Goal: Book appointment/travel/reservation

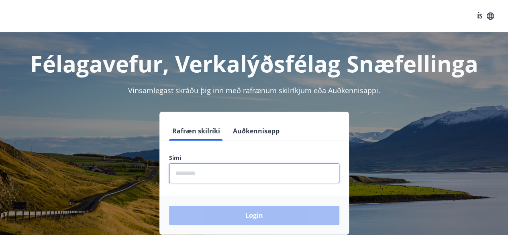
click at [252, 167] on input "phone" at bounding box center [254, 173] width 170 height 20
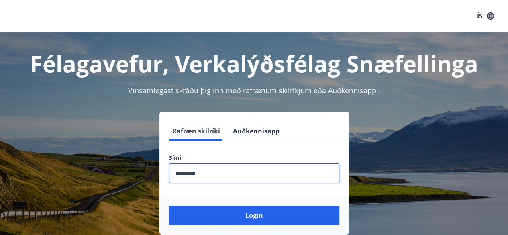
type input "********"
click at [169, 205] on button "Login" at bounding box center [254, 214] width 170 height 19
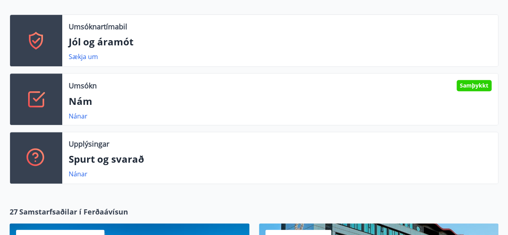
scroll to position [177, 0]
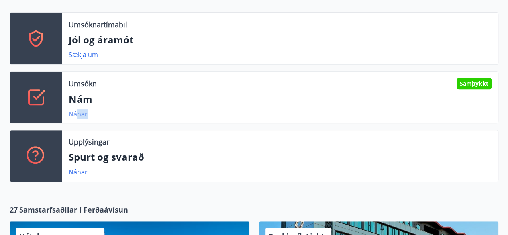
drag, startPoint x: 91, startPoint y: 108, endPoint x: 77, endPoint y: 114, distance: 15.1
click at [77, 114] on div "Umsókn Samþykkt [PERSON_NAME]" at bounding box center [279, 96] width 435 height 51
click at [77, 114] on link "Nánar" at bounding box center [78, 114] width 19 height 9
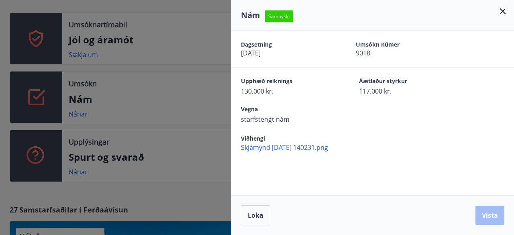
click at [185, 162] on div at bounding box center [257, 117] width 514 height 235
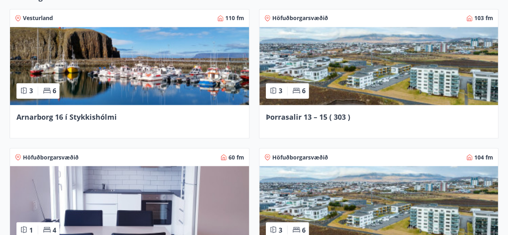
scroll to position [658, 0]
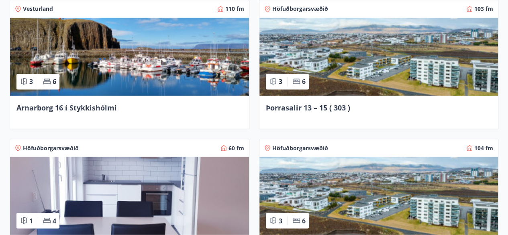
click at [398, 63] on img at bounding box center [378, 57] width 239 height 78
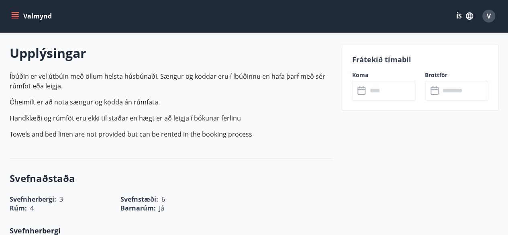
scroll to position [241, 0]
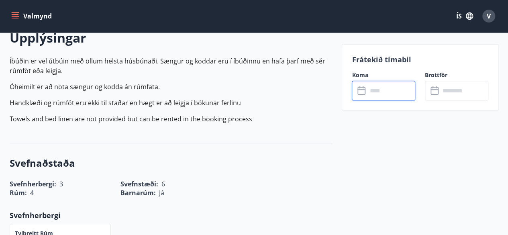
click at [372, 92] on input "text" at bounding box center [391, 91] width 48 height 20
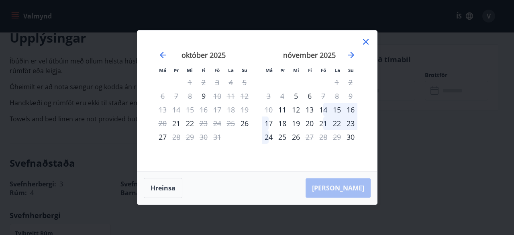
click at [308, 95] on div "6" at bounding box center [310, 96] width 14 height 14
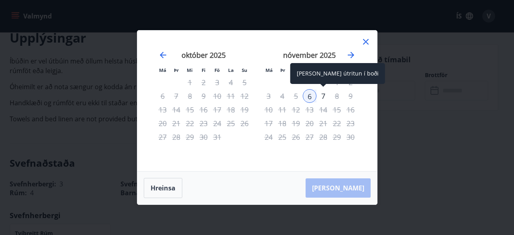
click at [321, 91] on div "7" at bounding box center [323, 96] width 14 height 14
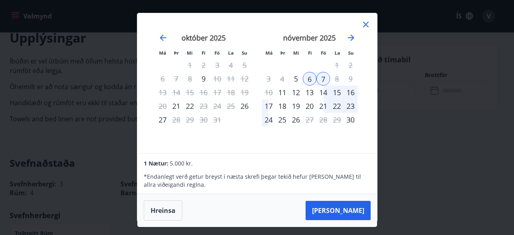
click at [397, 154] on div "Má Þr Mi Fi Fö La Su Má Þr Mi Fi Fö La Su [DATE] 1 2 3 4 5 6 7 8 9 10 11 12 13 …" at bounding box center [257, 117] width 514 height 235
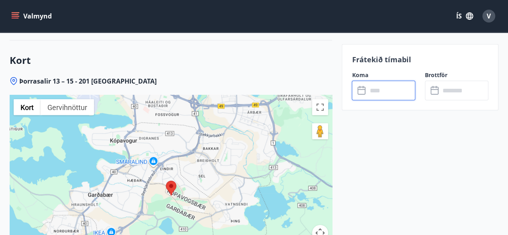
scroll to position [1188, 0]
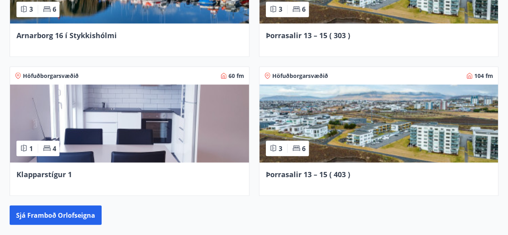
scroll to position [737, 0]
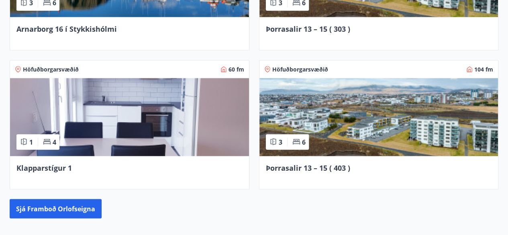
click at [179, 126] on img at bounding box center [129, 117] width 239 height 78
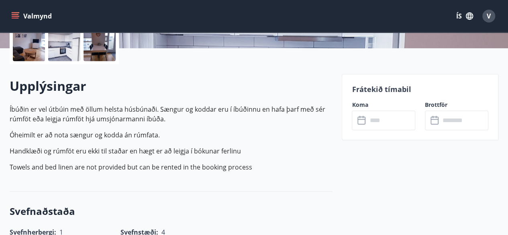
scroll to position [209, 0]
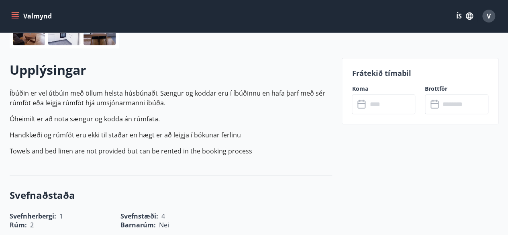
click at [363, 103] on icon at bounding box center [361, 103] width 8 height 1
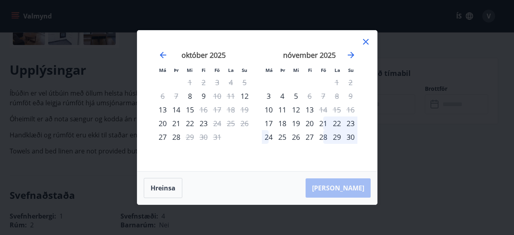
click at [362, 42] on icon at bounding box center [366, 42] width 10 height 10
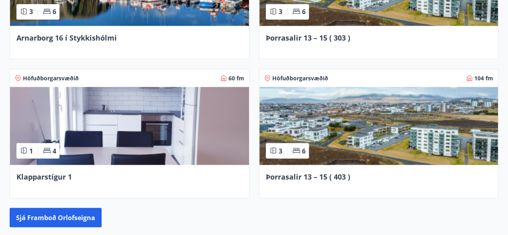
scroll to position [730, 0]
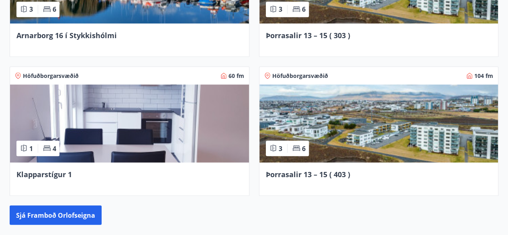
click at [392, 150] on img at bounding box center [378, 123] width 239 height 78
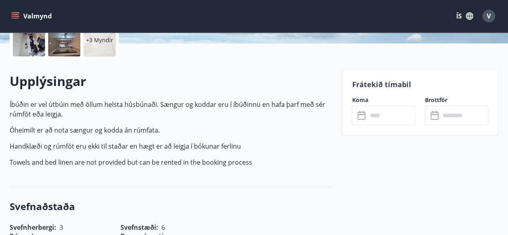
scroll to position [209, 0]
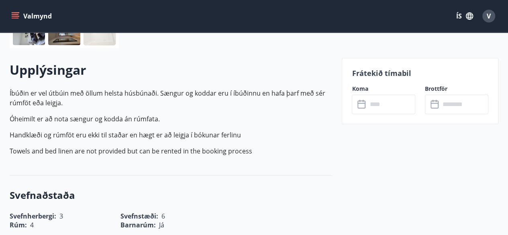
click at [359, 103] on icon at bounding box center [361, 103] width 8 height 1
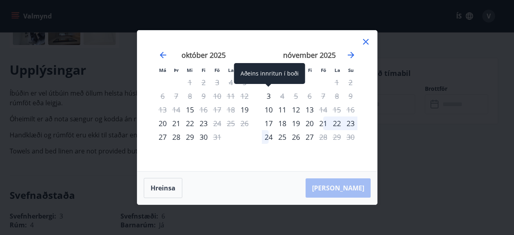
click at [269, 97] on div "3" at bounding box center [269, 96] width 14 height 14
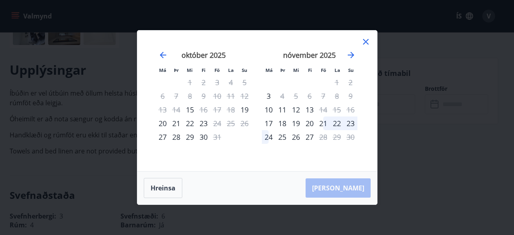
click at [164, 121] on div "20" at bounding box center [163, 123] width 14 height 14
click at [193, 125] on div "22" at bounding box center [190, 123] width 14 height 14
click at [335, 122] on div "22" at bounding box center [337, 123] width 14 height 14
click at [361, 40] on icon at bounding box center [366, 42] width 10 height 10
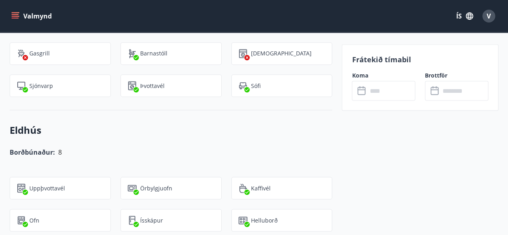
scroll to position [690, 0]
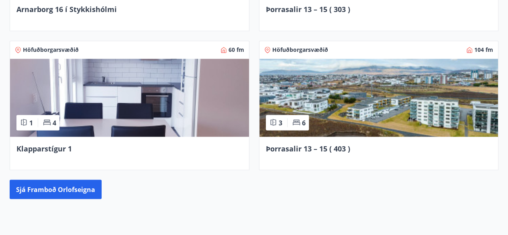
scroll to position [713, 0]
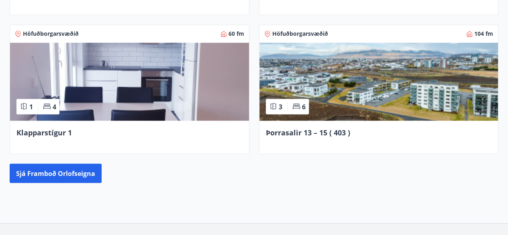
click at [378, 122] on div "Þorrasalir 13 – 15 ( 403 )" at bounding box center [378, 136] width 239 height 33
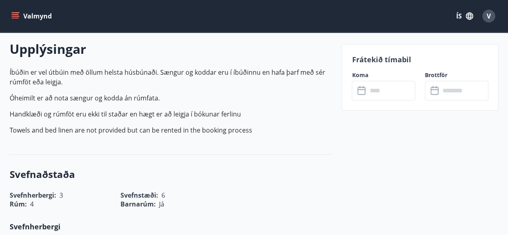
scroll to position [241, 0]
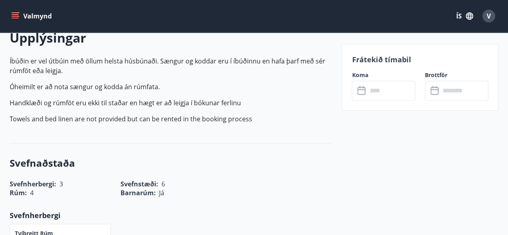
click at [362, 90] on icon at bounding box center [362, 91] width 10 height 10
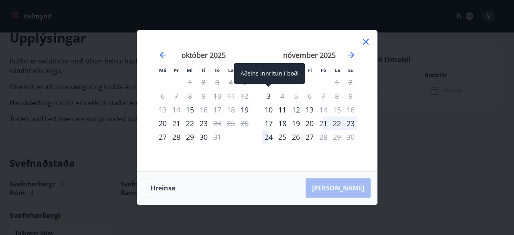
click at [273, 99] on div "3" at bounding box center [269, 96] width 14 height 14
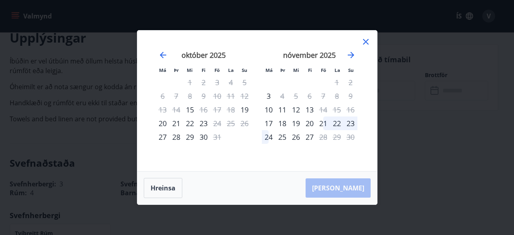
click at [361, 45] on icon at bounding box center [366, 42] width 10 height 10
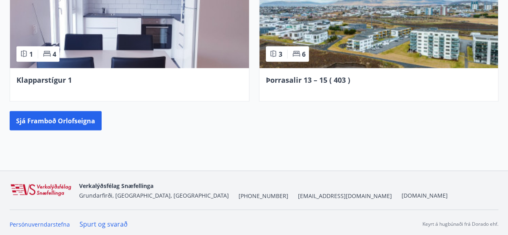
scroll to position [767, 0]
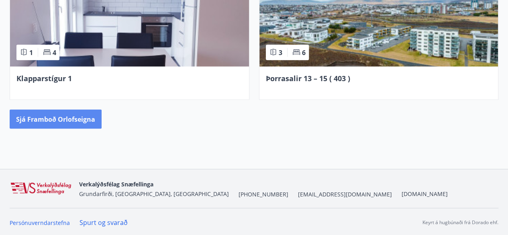
click at [81, 126] on button "Sjá framboð orlofseigna" at bounding box center [56, 119] width 92 height 19
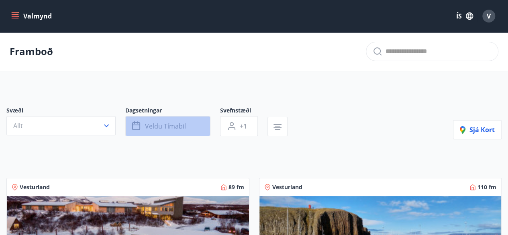
click at [147, 130] on button "Veldu tímabil" at bounding box center [167, 126] width 85 height 20
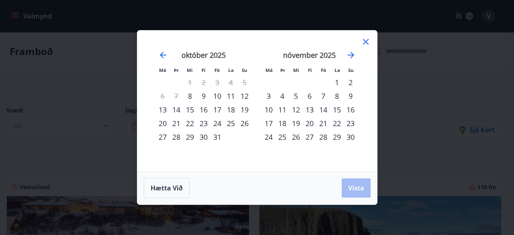
click at [327, 96] on div "7" at bounding box center [323, 96] width 14 height 14
click at [347, 96] on div "9" at bounding box center [350, 96] width 14 height 14
click at [364, 179] on button "Vista" at bounding box center [355, 187] width 29 height 19
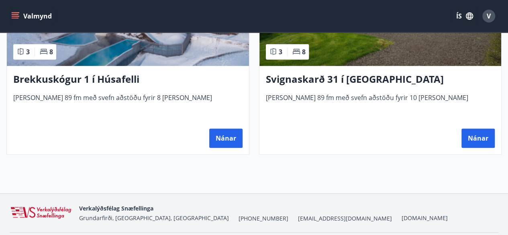
scroll to position [256, 0]
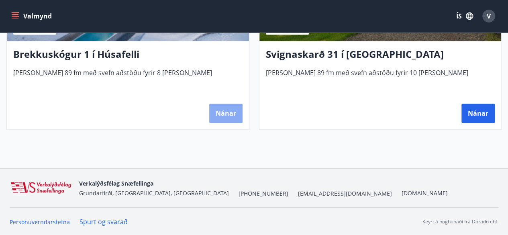
click at [219, 110] on button "Nánar" at bounding box center [225, 113] width 33 height 19
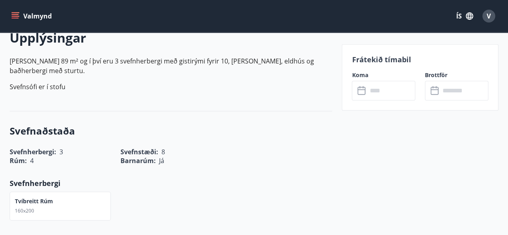
scroll to position [257, 0]
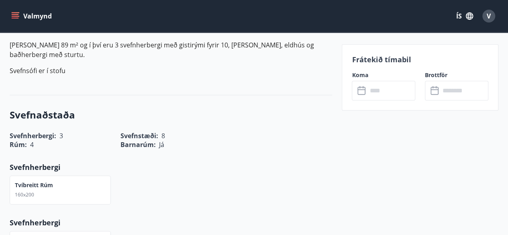
click at [364, 80] on div "Koma ​ ​" at bounding box center [378, 85] width 73 height 29
click at [362, 88] on icon at bounding box center [362, 87] width 1 height 2
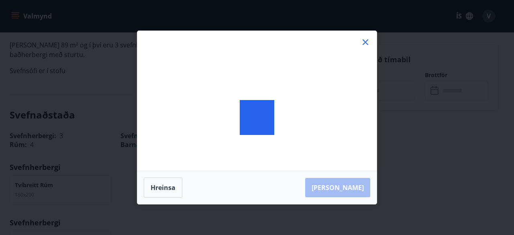
click at [362, 88] on div at bounding box center [256, 117] width 239 height 173
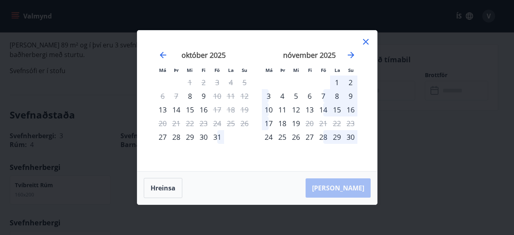
click at [323, 102] on div "7" at bounding box center [323, 96] width 14 height 14
click at [323, 95] on div "7" at bounding box center [323, 96] width 14 height 14
drag, startPoint x: 323, startPoint y: 95, endPoint x: 335, endPoint y: 95, distance: 12.0
click at [335, 95] on tr "3 4 5 6 7 8 9" at bounding box center [309, 96] width 95 height 14
click at [335, 95] on div "8" at bounding box center [337, 96] width 14 height 14
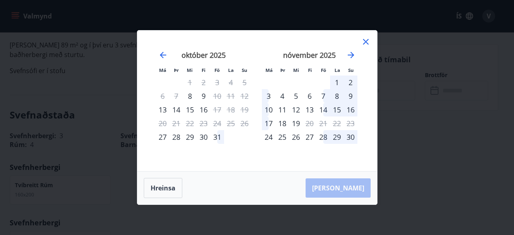
click at [319, 95] on div "7" at bounding box center [323, 96] width 14 height 14
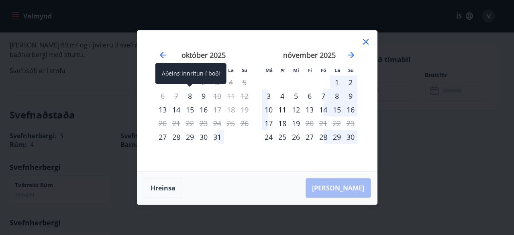
click at [191, 98] on div "8" at bounding box center [190, 96] width 14 height 14
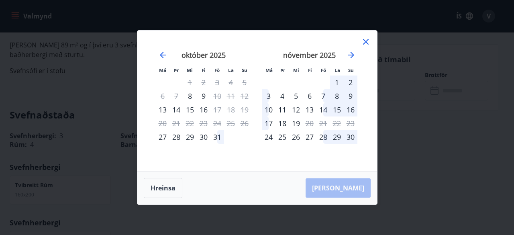
click at [310, 94] on div "6" at bounding box center [310, 96] width 14 height 14
click at [365, 42] on icon at bounding box center [365, 41] width 1 height 1
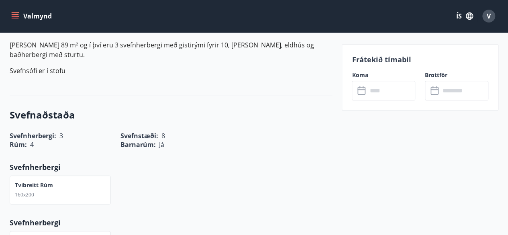
click at [434, 87] on icon at bounding box center [435, 91] width 10 height 10
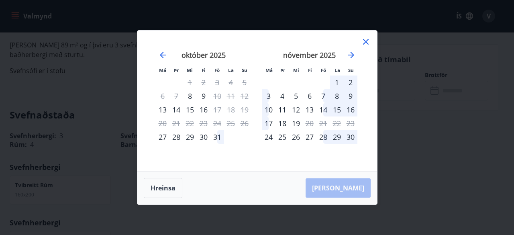
click at [268, 112] on div "10" at bounding box center [269, 110] width 14 height 14
click at [364, 44] on icon at bounding box center [366, 42] width 10 height 10
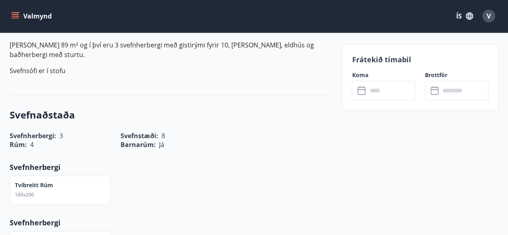
click at [364, 93] on icon at bounding box center [361, 91] width 8 height 8
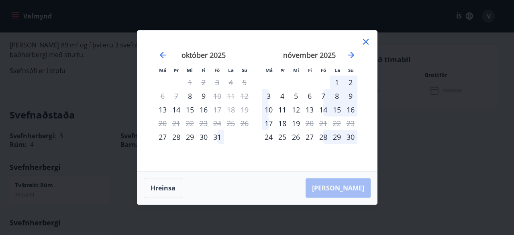
click at [322, 96] on div "7" at bounding box center [323, 96] width 14 height 14
click at [363, 44] on icon at bounding box center [366, 42] width 10 height 10
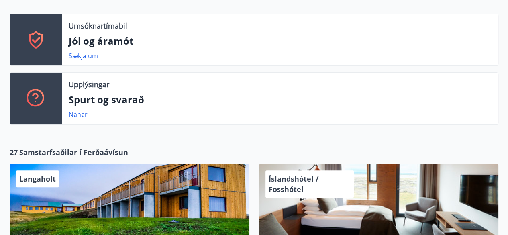
scroll to position [177, 0]
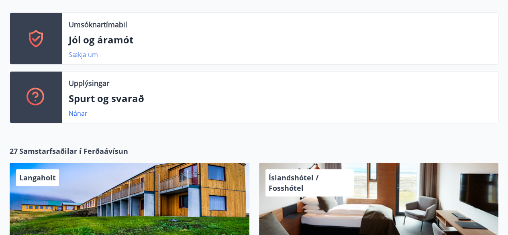
click at [81, 54] on link "Sækja um" at bounding box center [83, 54] width 29 height 9
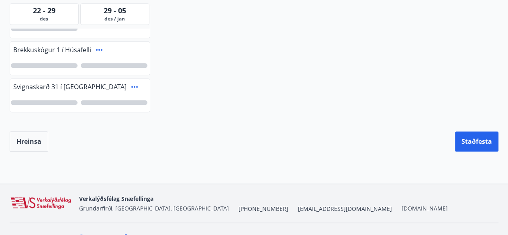
scroll to position [498, 0]
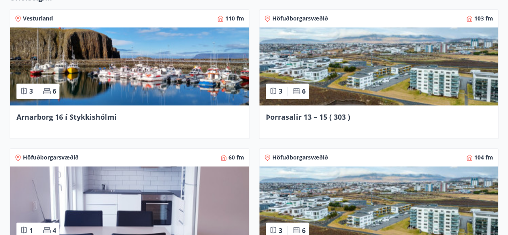
scroll to position [642, 0]
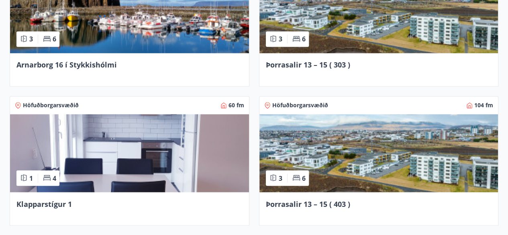
click at [343, 26] on img at bounding box center [378, 14] width 239 height 78
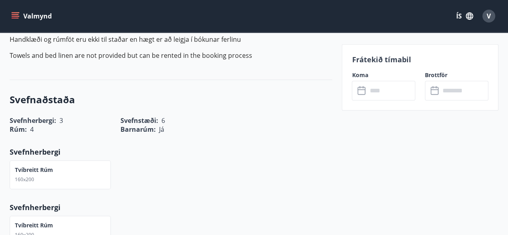
scroll to position [305, 0]
click at [361, 94] on icon at bounding box center [362, 91] width 10 height 10
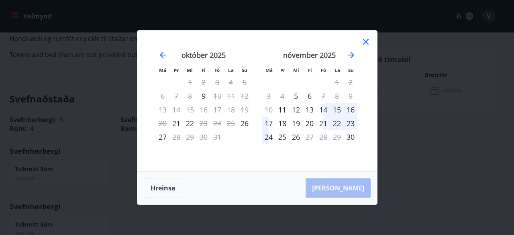
click at [320, 113] on div "14" at bounding box center [323, 110] width 14 height 14
click at [353, 52] on icon "Move forward to switch to the next month." at bounding box center [351, 55] width 10 height 10
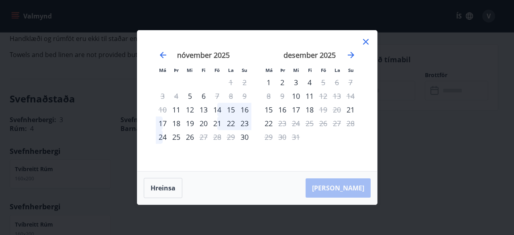
click at [269, 83] on div "1" at bounding box center [269, 82] width 14 height 14
click at [363, 41] on icon at bounding box center [366, 42] width 10 height 10
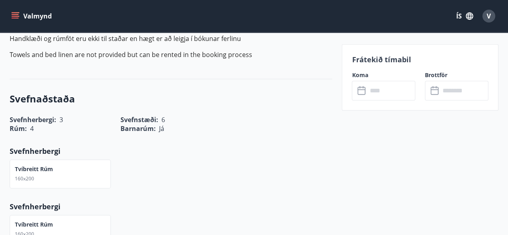
scroll to position [100, 0]
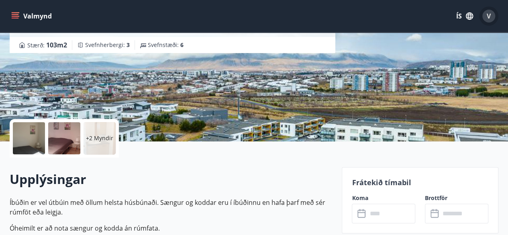
click at [488, 18] on span "V" at bounding box center [488, 16] width 4 height 9
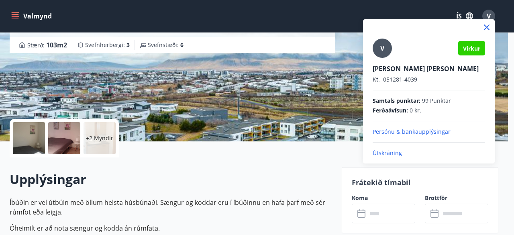
click at [313, 155] on div at bounding box center [257, 117] width 514 height 235
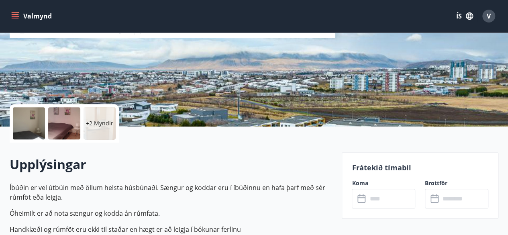
scroll to position [116, 0]
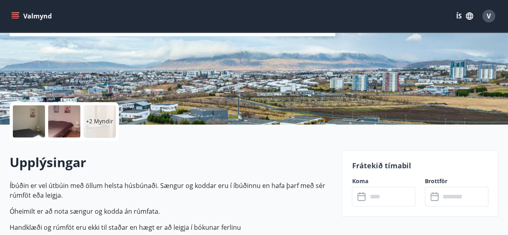
click at [15, 14] on icon "menu" at bounding box center [15, 14] width 7 height 1
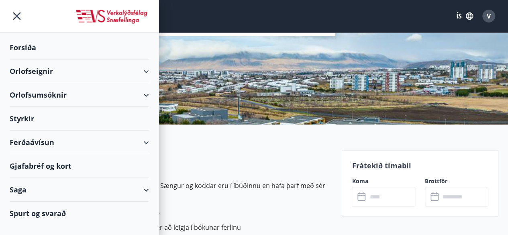
click at [58, 217] on div "Spurt og svarað" at bounding box center [79, 212] width 139 height 23
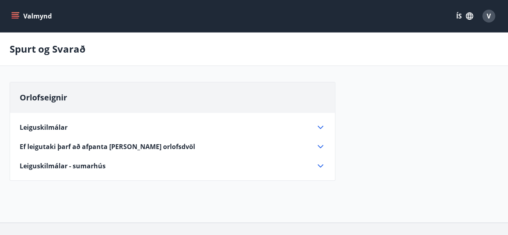
click at [344, 166] on div "Orlofseignir Leiguskilmálar Leigjandi ber ábyrgð á hinu leigða og öllum búnaði …" at bounding box center [254, 136] width 488 height 108
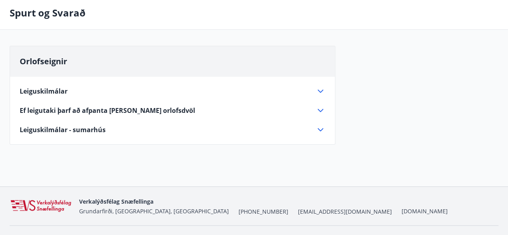
scroll to position [54, 0]
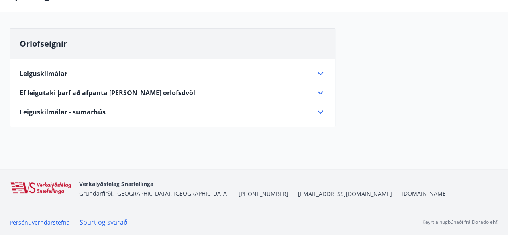
click at [298, 190] on span "[EMAIL_ADDRESS][DOMAIN_NAME]" at bounding box center [345, 194] width 94 height 8
click at [365, 55] on div "Orlofseignir Leiguskilmálar Leigjandi ber ábyrgð á hinu leigða og öllum búnaði …" at bounding box center [254, 82] width 488 height 108
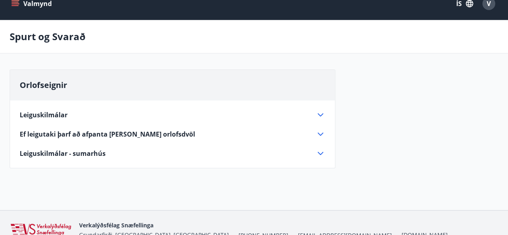
scroll to position [0, 0]
